Goal: Information Seeking & Learning: Learn about a topic

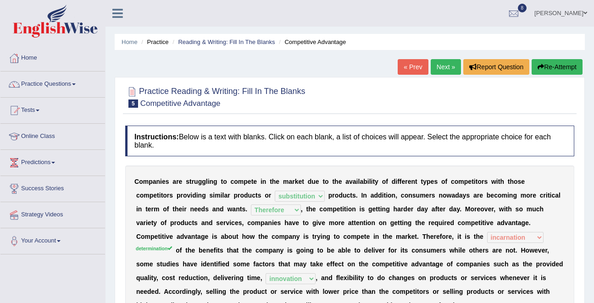
select select "substitution"
select select "Therefore"
select select "incarnation"
select select "innovation"
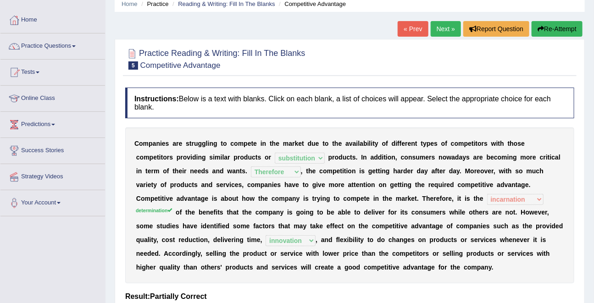
scroll to position [38, 0]
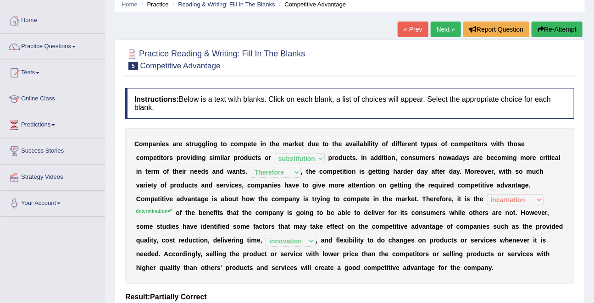
click at [450, 29] on link "Next »" at bounding box center [446, 30] width 30 height 16
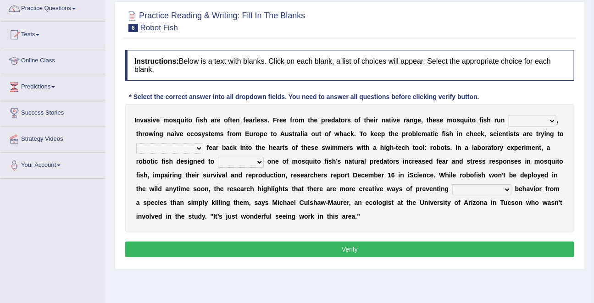
click at [522, 123] on select "occupant flippant rampant concordant" at bounding box center [532, 121] width 48 height 11
click at [508, 116] on select "occupant flippant rampant concordant" at bounding box center [532, 121] width 48 height 11
click at [522, 123] on select "occupant flippant rampant concordant" at bounding box center [532, 121] width 48 height 11
click at [508, 116] on select "occupant flippant rampant concordant" at bounding box center [532, 121] width 48 height 11
click at [522, 123] on select "occupant flippant rampant concordant" at bounding box center [532, 121] width 48 height 11
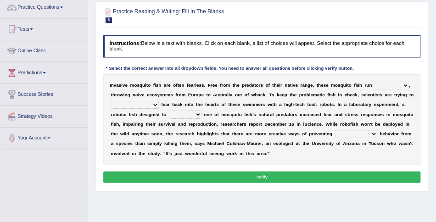
scroll to position [76, 0]
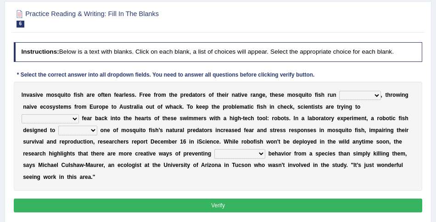
click at [79, 114] on select "accept spike strike drake" at bounding box center [50, 118] width 57 height 9
click at [58, 131] on select "bequest mimic battle conquest" at bounding box center [77, 130] width 39 height 9
